Goal: Task Accomplishment & Management: Use online tool/utility

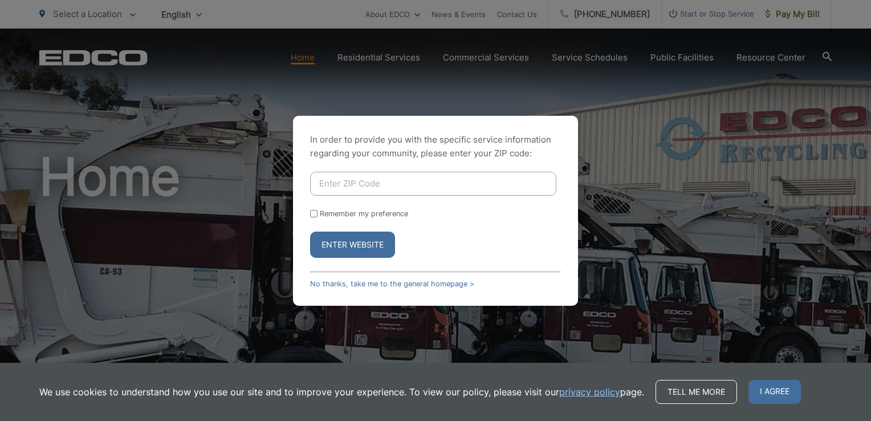
click at [696, 163] on div "In order to provide you with the specific service information regarding your co…" at bounding box center [435, 210] width 871 height 421
click at [801, 21] on div "In order to provide you with the specific service information regarding your co…" at bounding box center [435, 210] width 871 height 421
click at [372, 185] on input "Enter ZIP Code" at bounding box center [433, 184] width 246 height 24
type input "92027"
click at [312, 214] on input "Remember my preference" at bounding box center [313, 213] width 7 height 7
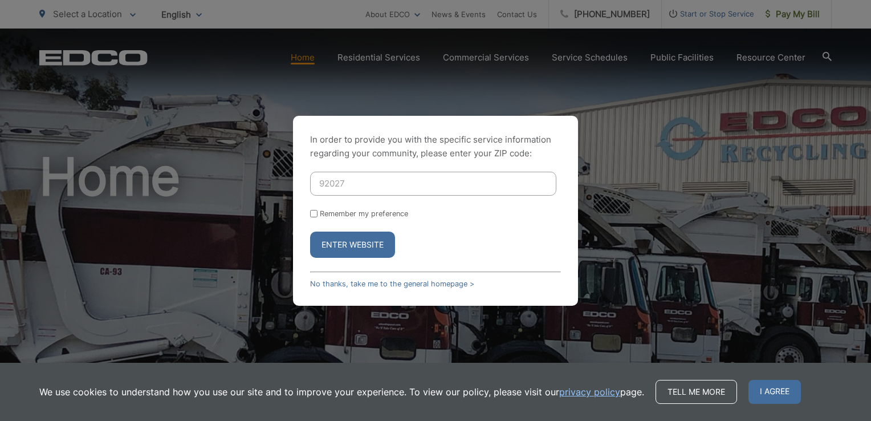
checkbox input "true"
click at [367, 249] on button "Enter Website" at bounding box center [352, 244] width 85 height 26
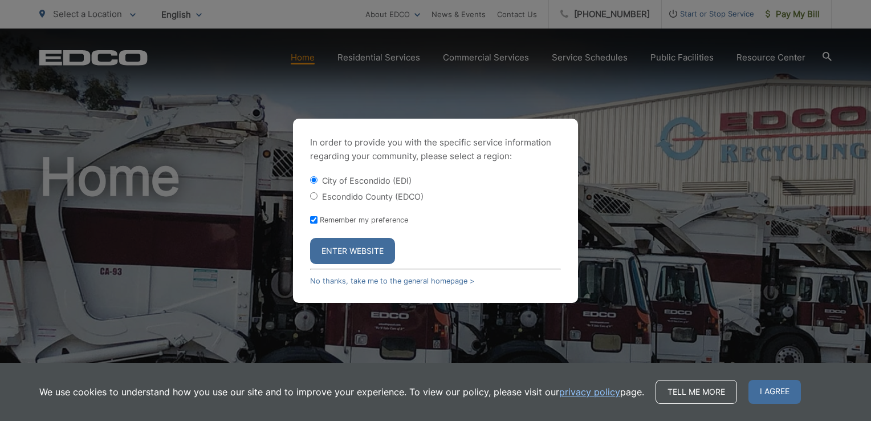
click at [313, 192] on input "Escondido County (EDCO)" at bounding box center [313, 195] width 7 height 7
radio input "true"
click at [378, 253] on button "Enter Website" at bounding box center [352, 251] width 85 height 26
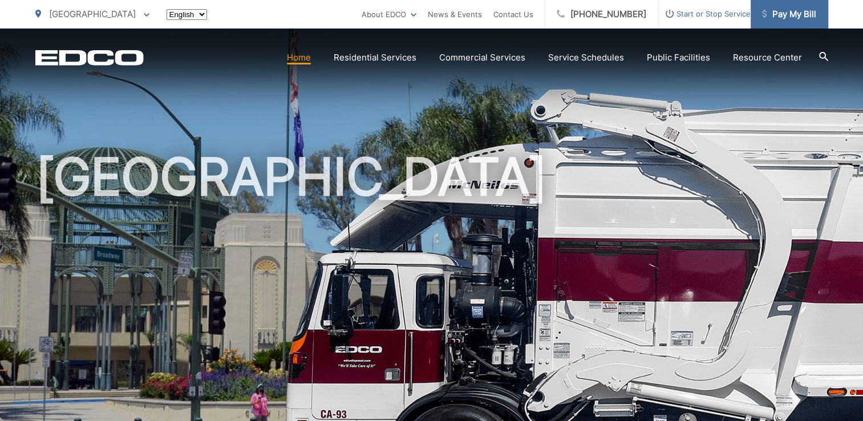
click at [803, 17] on span "Pay My Bill" at bounding box center [789, 14] width 54 height 14
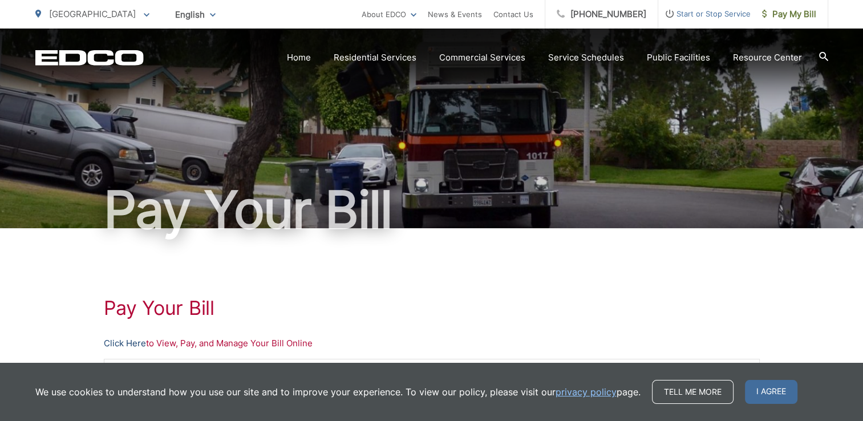
click at [118, 339] on link "Click Here" at bounding box center [125, 343] width 42 height 14
